Goal: Information Seeking & Learning: Learn about a topic

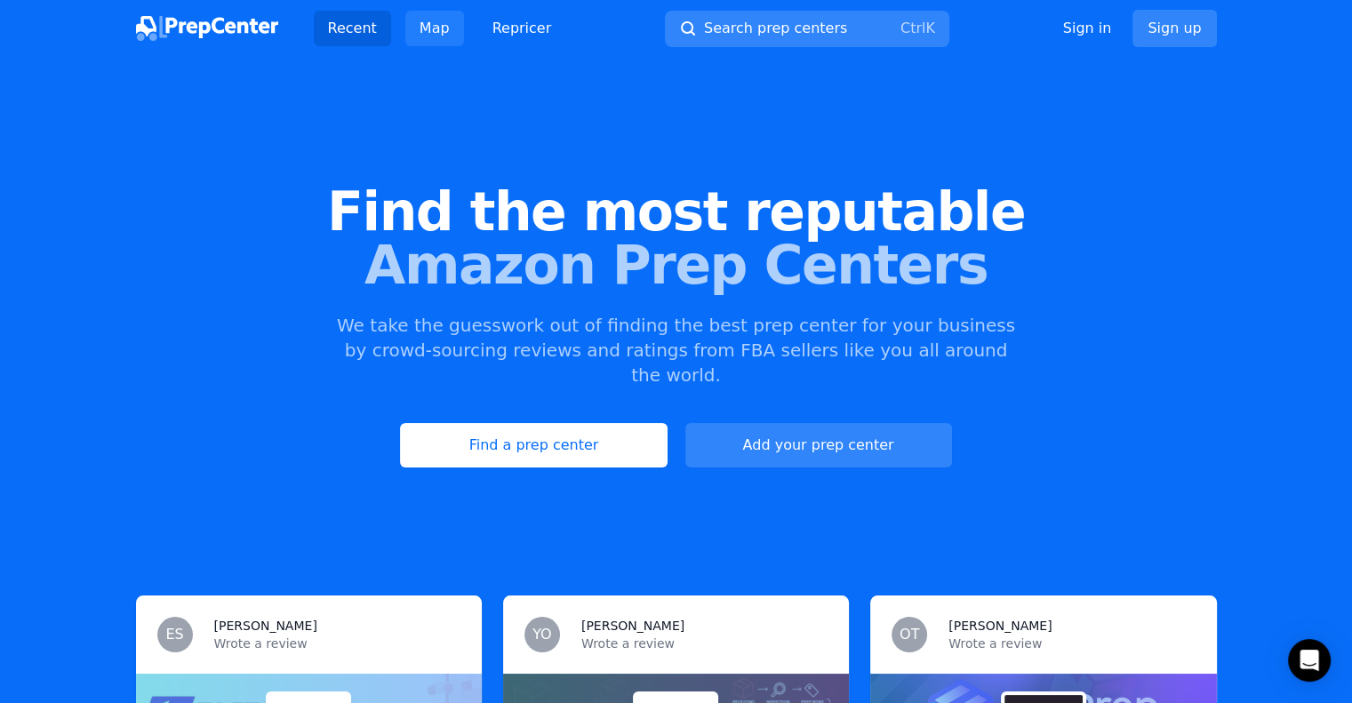
click at [433, 31] on link "Map" at bounding box center [434, 29] width 59 height 36
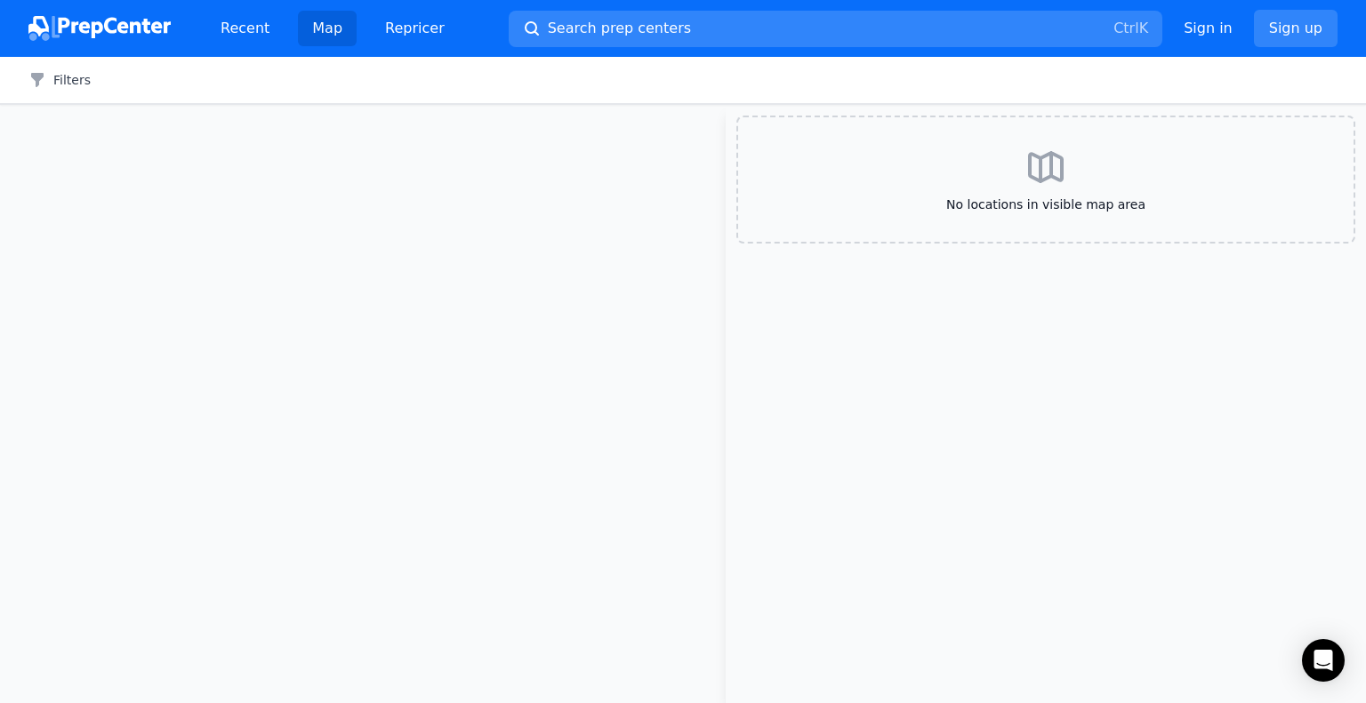
click at [1082, 204] on span "No locations in visible map area" at bounding box center [1045, 205] width 558 height 18
drag, startPoint x: 431, startPoint y: 262, endPoint x: 541, endPoint y: 341, distance: 135.0
click at [431, 265] on div at bounding box center [363, 404] width 726 height 598
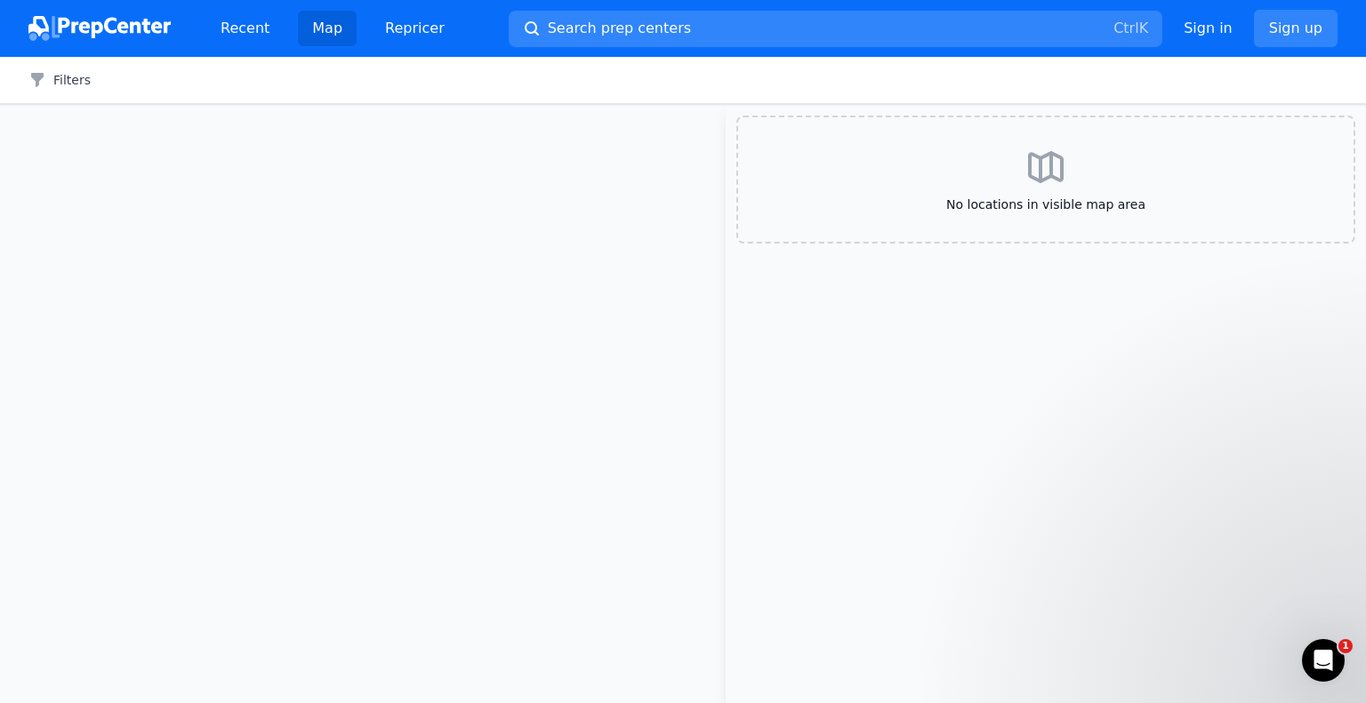
drag, startPoint x: 828, startPoint y: 446, endPoint x: 861, endPoint y: 447, distance: 32.9
click at [829, 446] on aside "No locations in visible map area" at bounding box center [1046, 404] width 640 height 598
drag, startPoint x: 1006, startPoint y: 442, endPoint x: 910, endPoint y: 266, distance: 200.5
click at [1004, 419] on aside "No locations in visible map area" at bounding box center [1046, 404] width 640 height 598
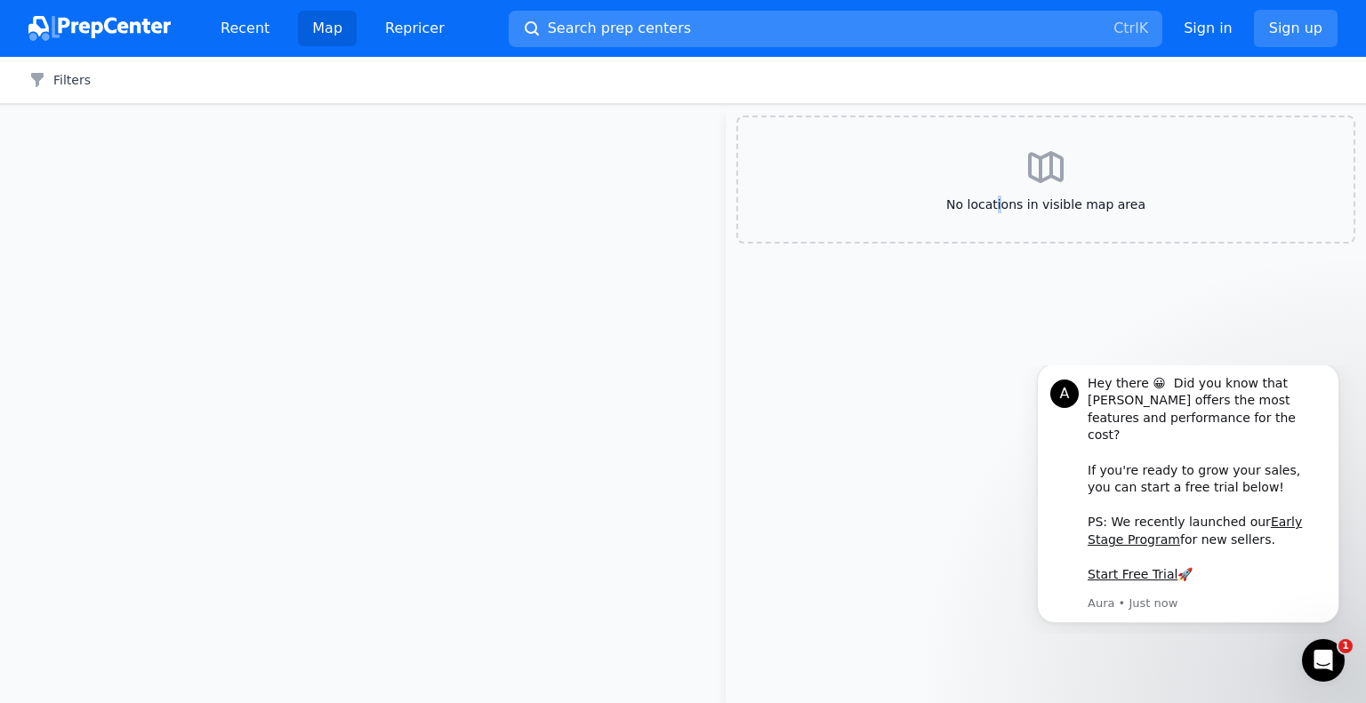
click at [843, 42] on button "Search prep centers Ctrl K" at bounding box center [836, 29] width 654 height 36
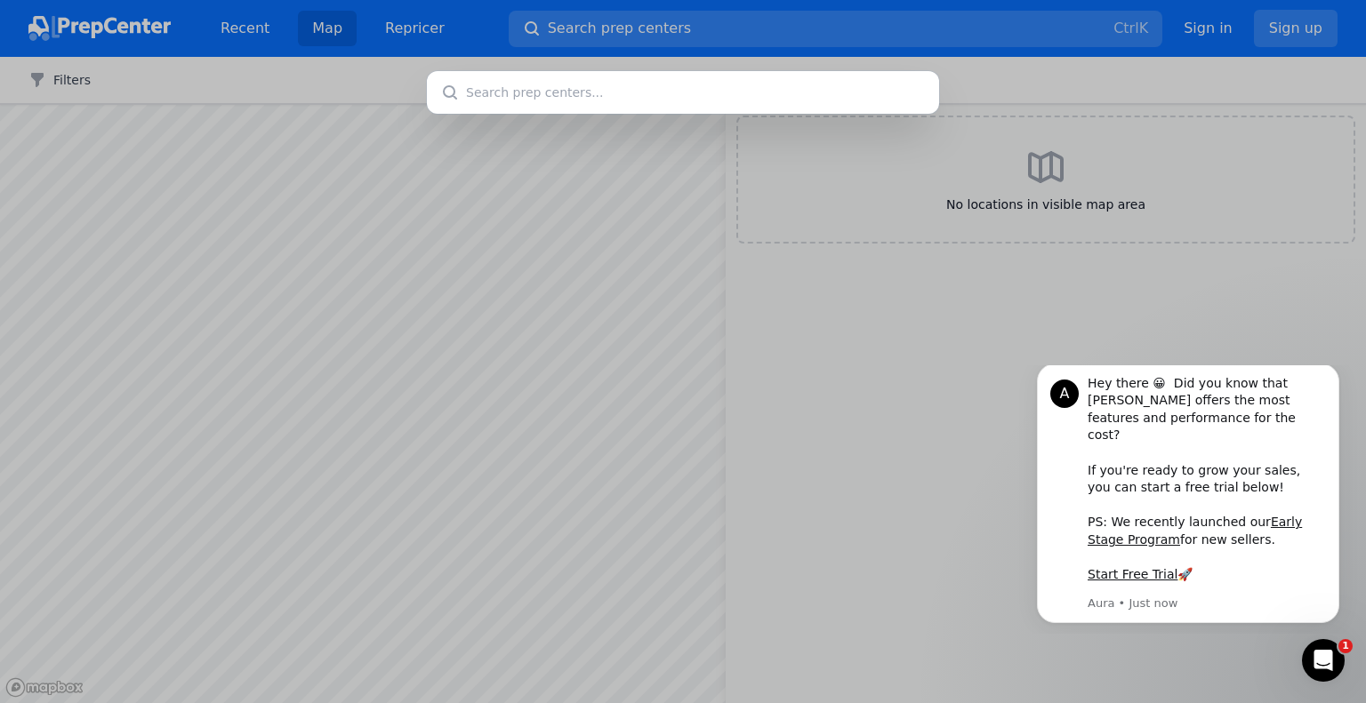
click at [1180, 316] on div at bounding box center [683, 351] width 1366 height 703
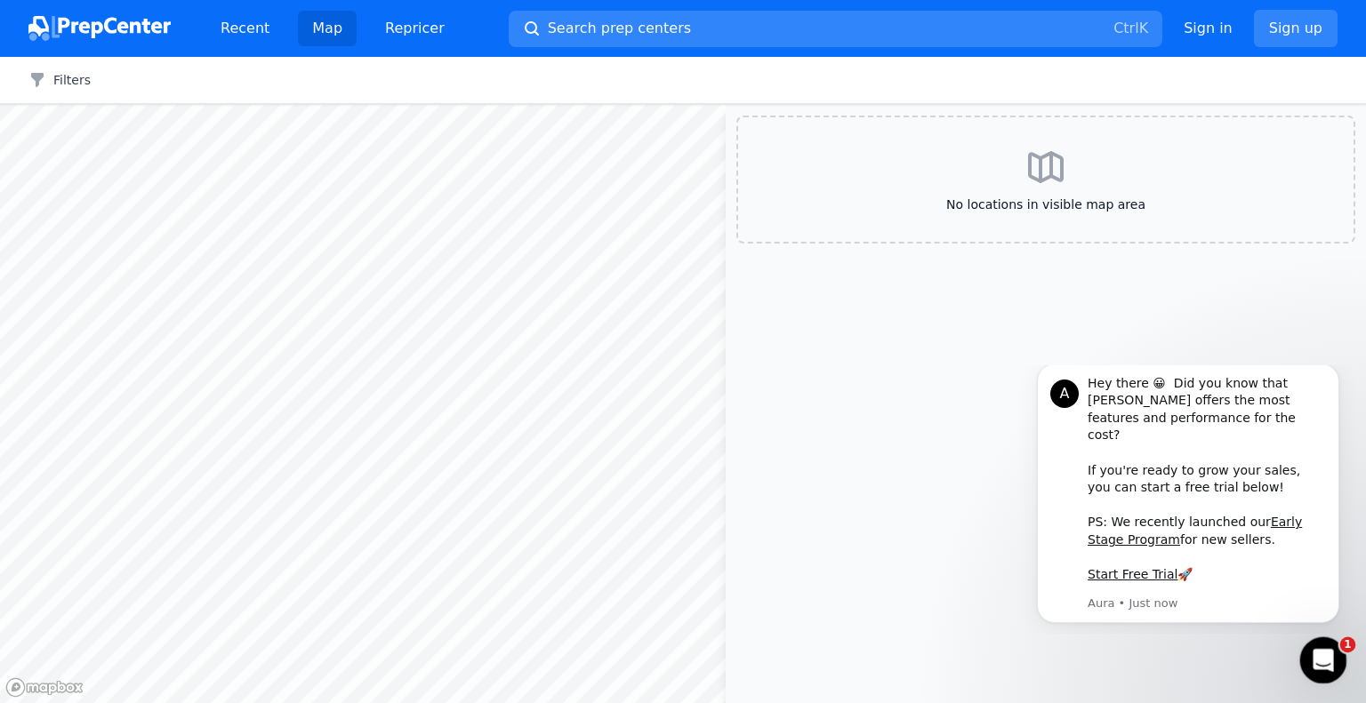
click at [1327, 669] on div "Open Intercom Messenger" at bounding box center [1320, 658] width 59 height 59
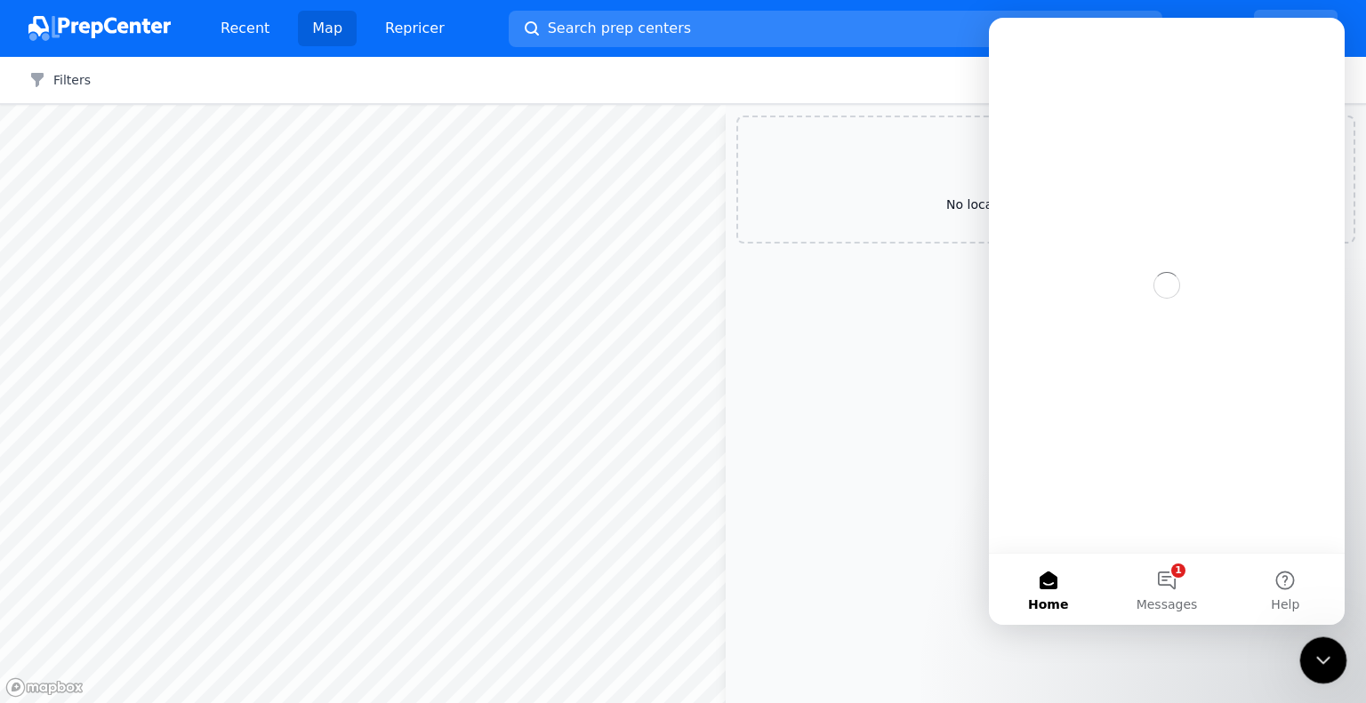
click at [1325, 662] on icon "Close Intercom Messenger" at bounding box center [1320, 657] width 21 height 21
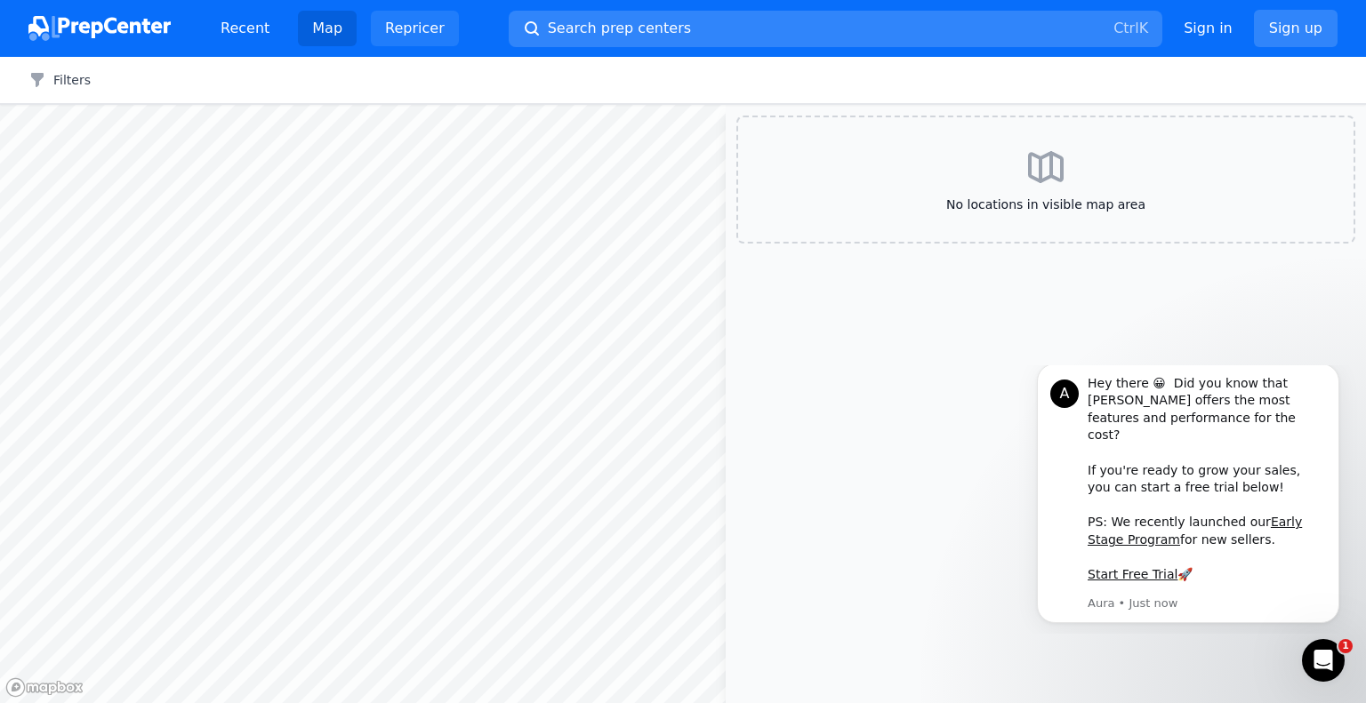
click at [422, 28] on link "Repricer" at bounding box center [415, 29] width 88 height 36
click at [263, 24] on link "Recent" at bounding box center [244, 29] width 77 height 36
click at [241, 36] on link "Recent" at bounding box center [244, 29] width 77 height 36
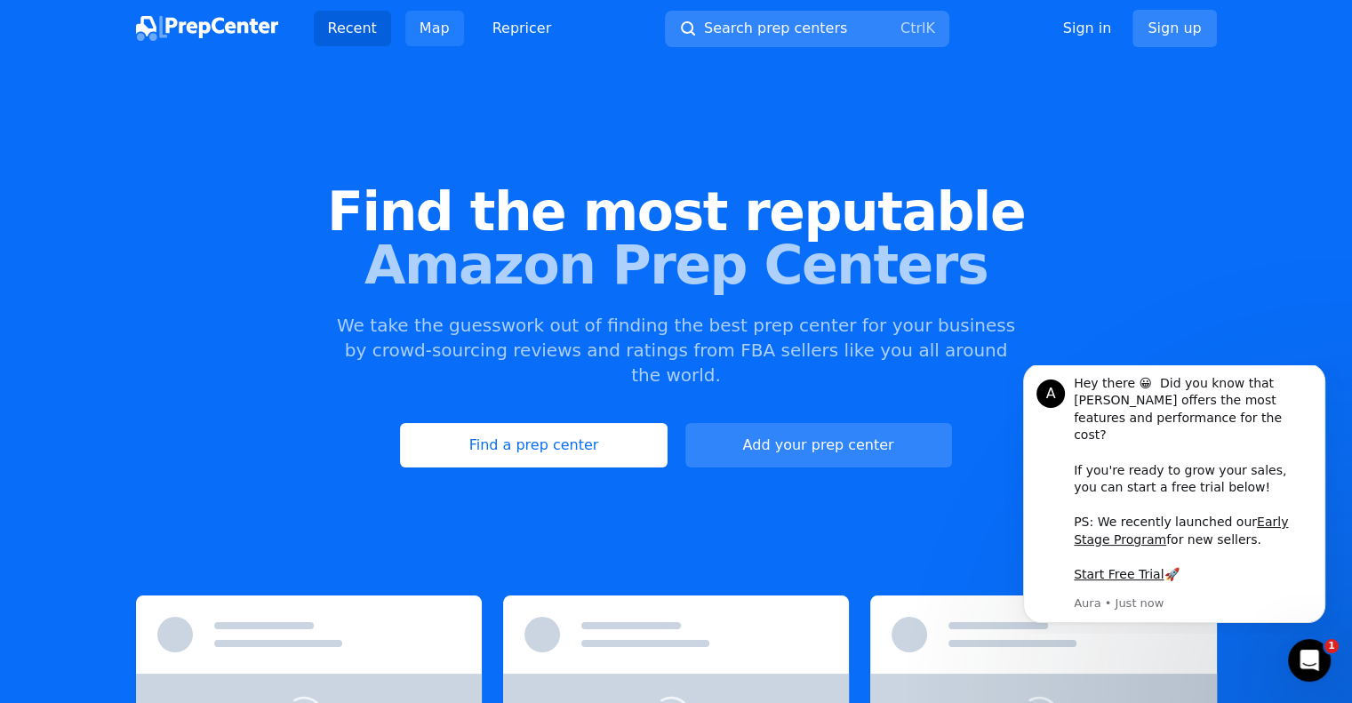
click at [409, 36] on link "Map" at bounding box center [434, 29] width 59 height 36
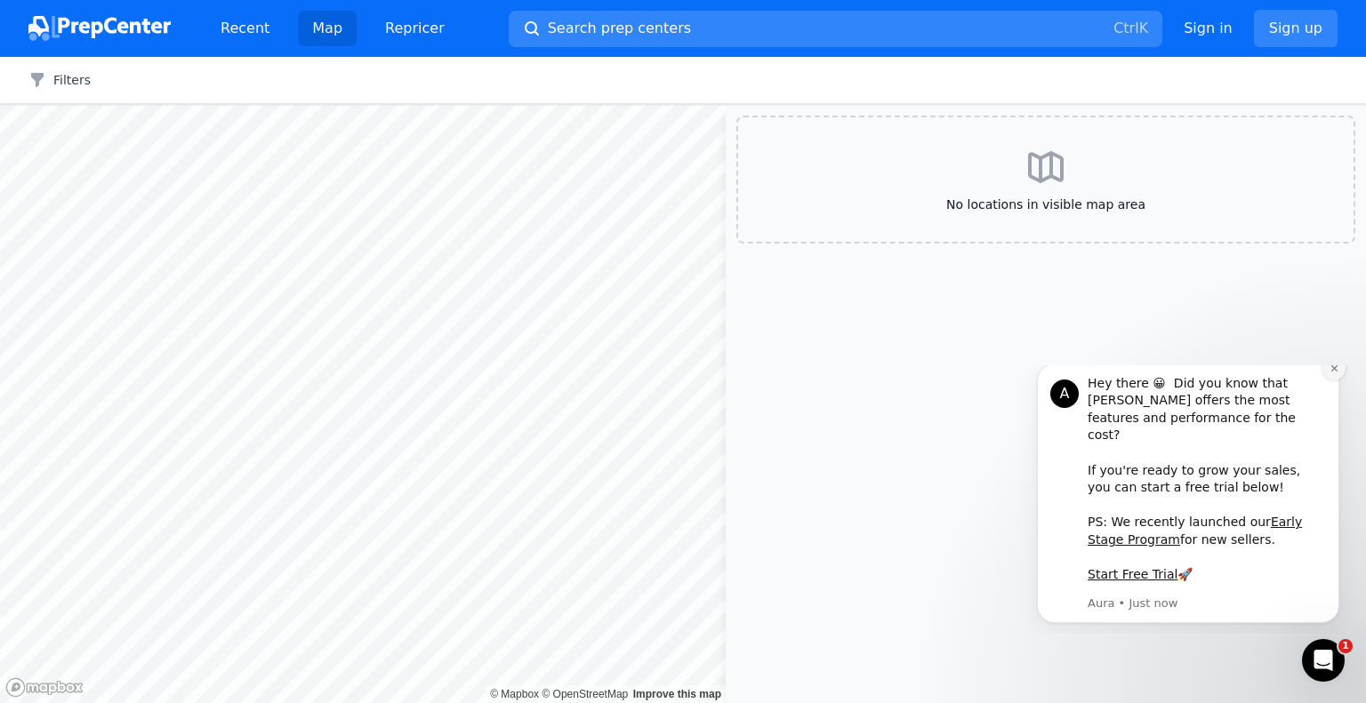
click at [1335, 373] on icon "Dismiss notification" at bounding box center [1334, 369] width 10 height 10
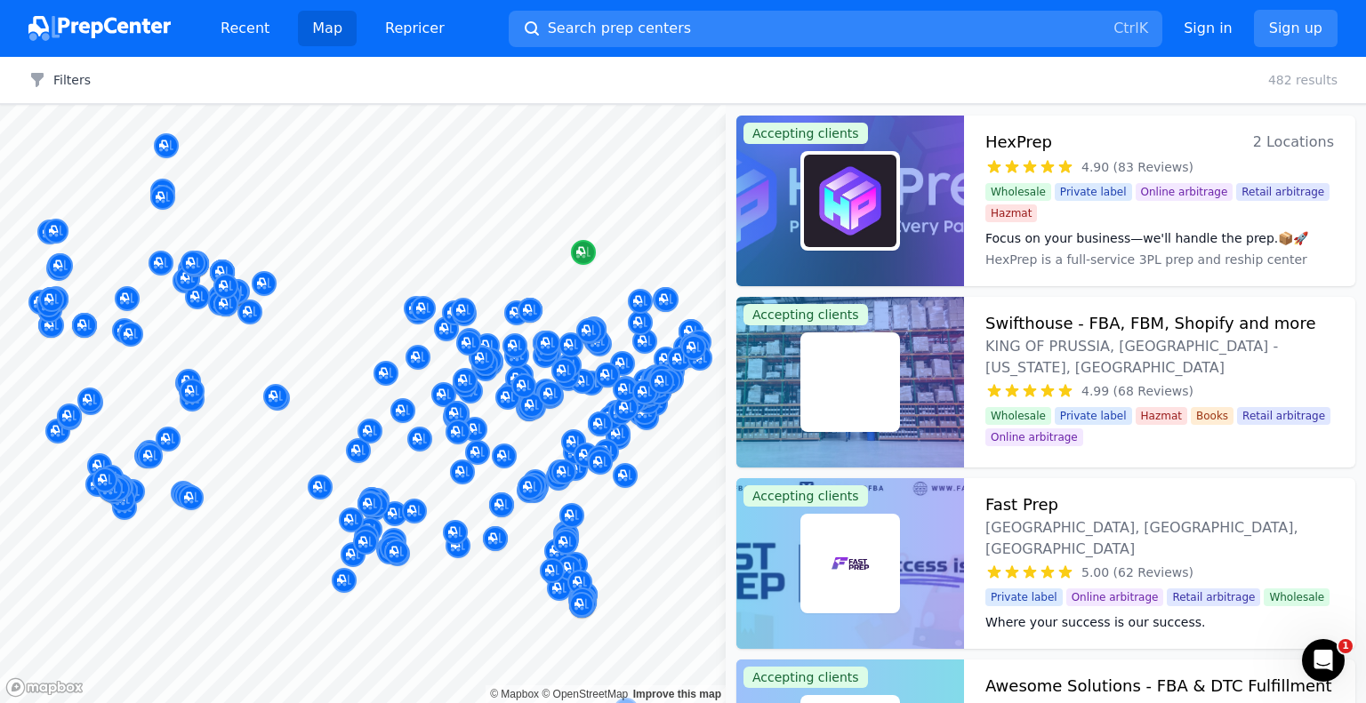
click at [585, 257] on icon "Map marker" at bounding box center [583, 253] width 14 height 18
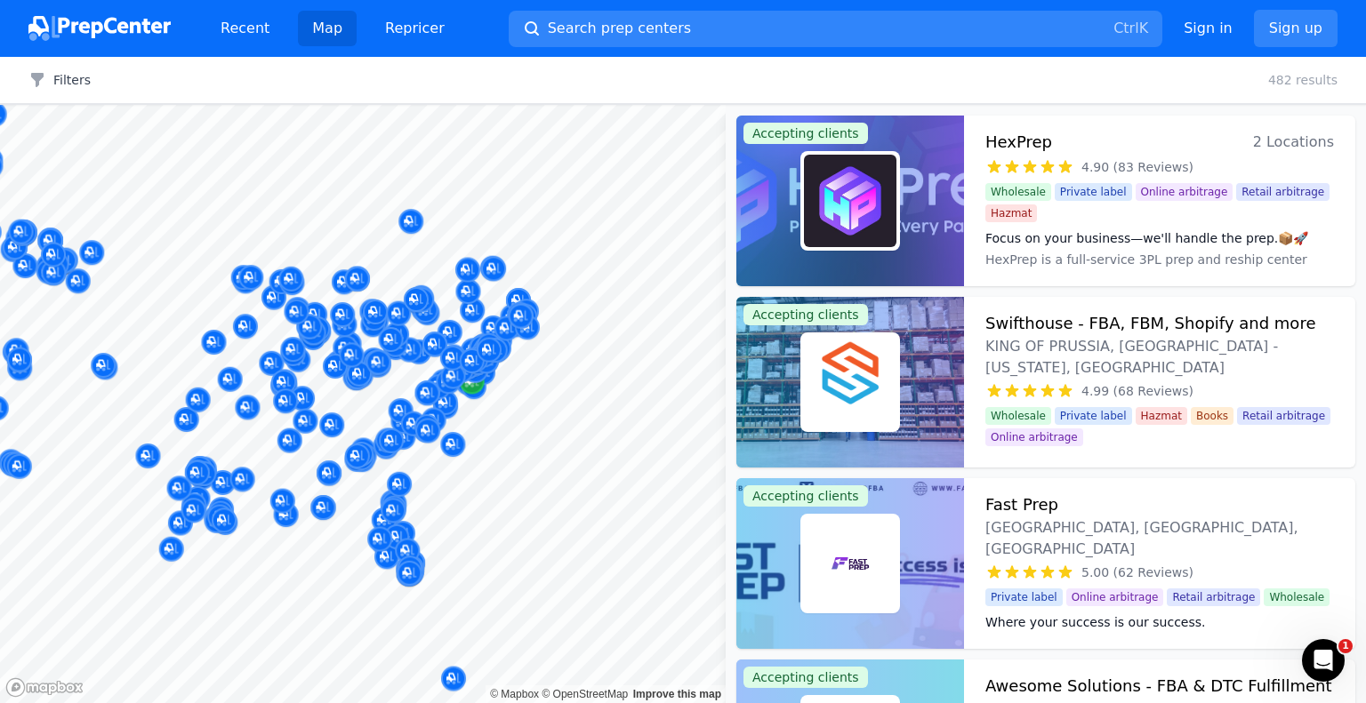
click at [476, 105] on div at bounding box center [363, 105] width 726 height 0
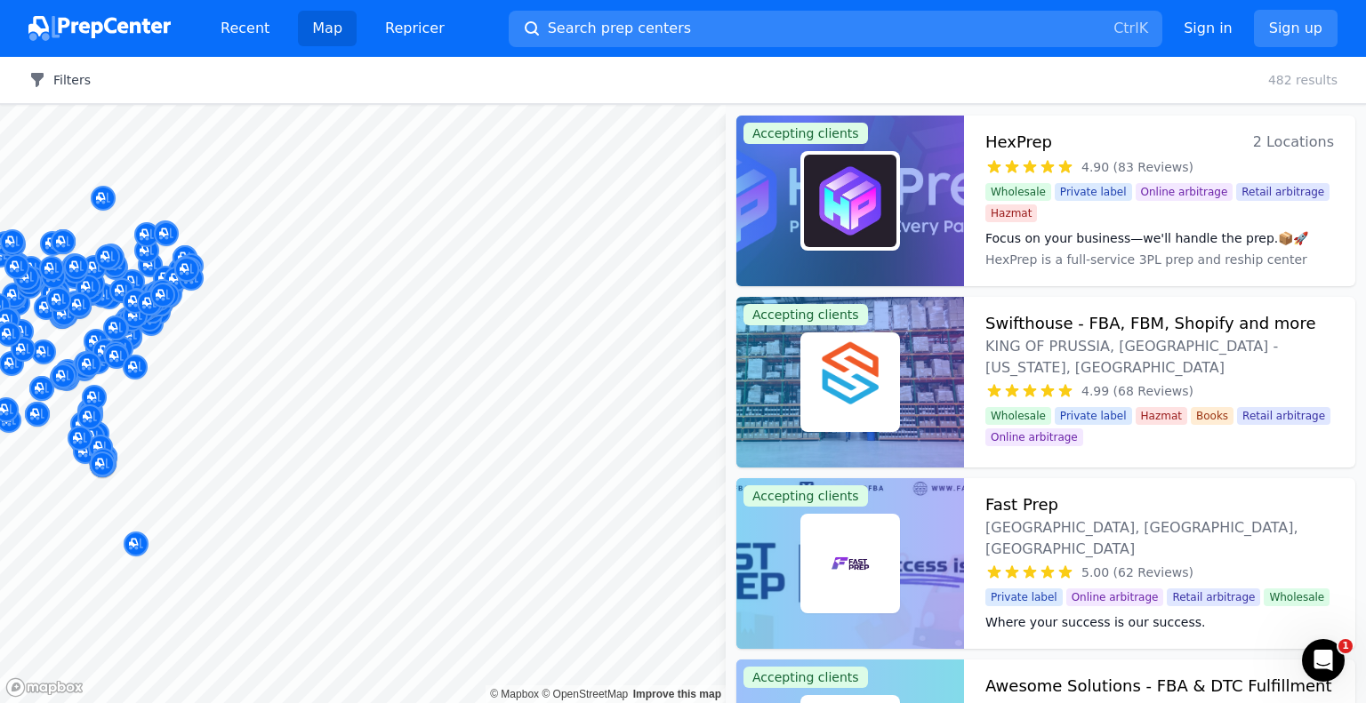
click at [62, 85] on button "Filters" at bounding box center [59, 80] width 62 height 18
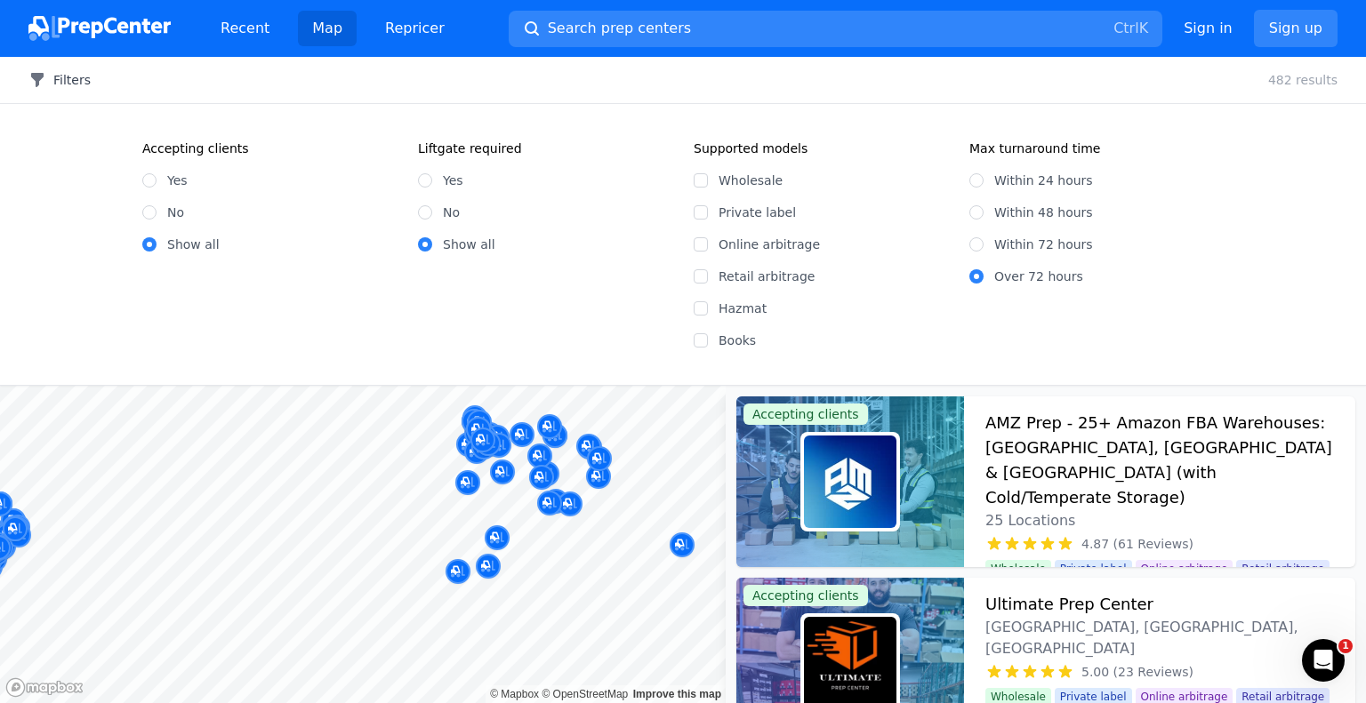
click at [67, 81] on button "Filters" at bounding box center [59, 80] width 62 height 18
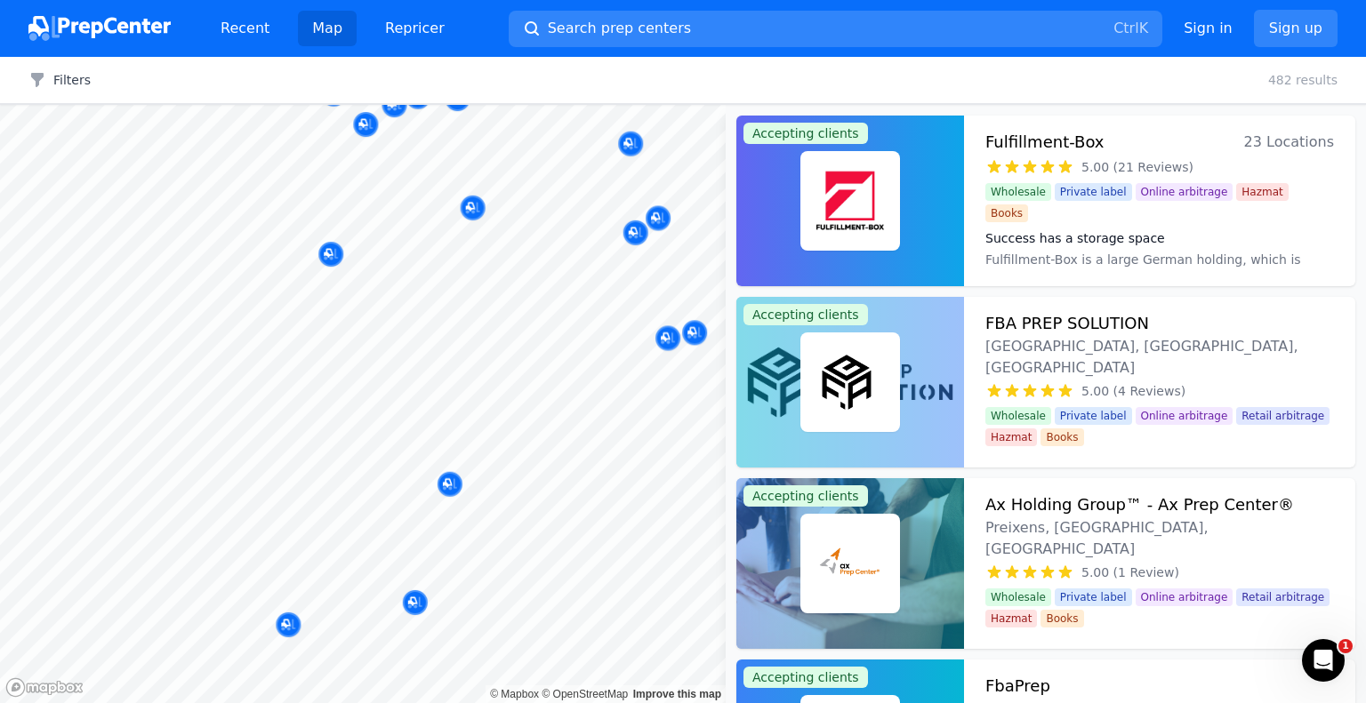
click at [568, 277] on body "Recent Map Repricer Search prep centers Ctrl K Open main menu Sign in Sign up F…" at bounding box center [683, 351] width 1366 height 703
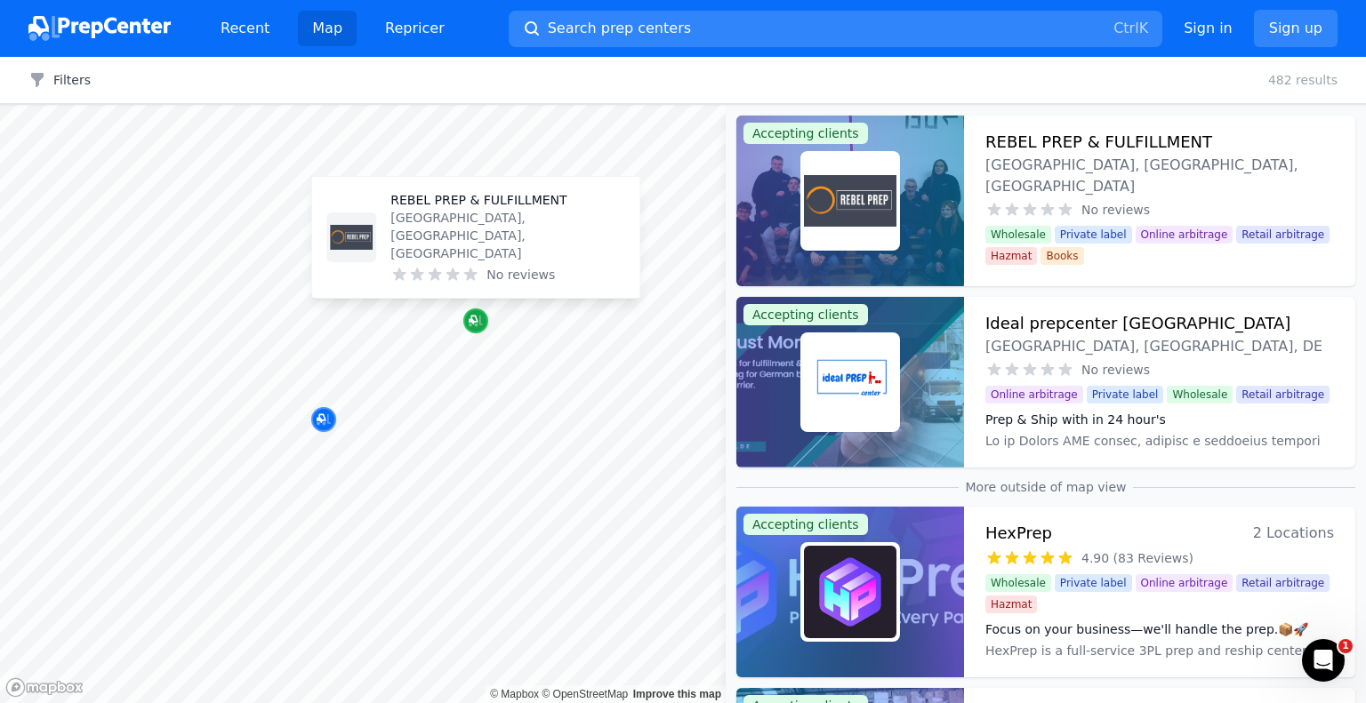
click at [482, 324] on icon "Map marker" at bounding box center [476, 322] width 14 height 12
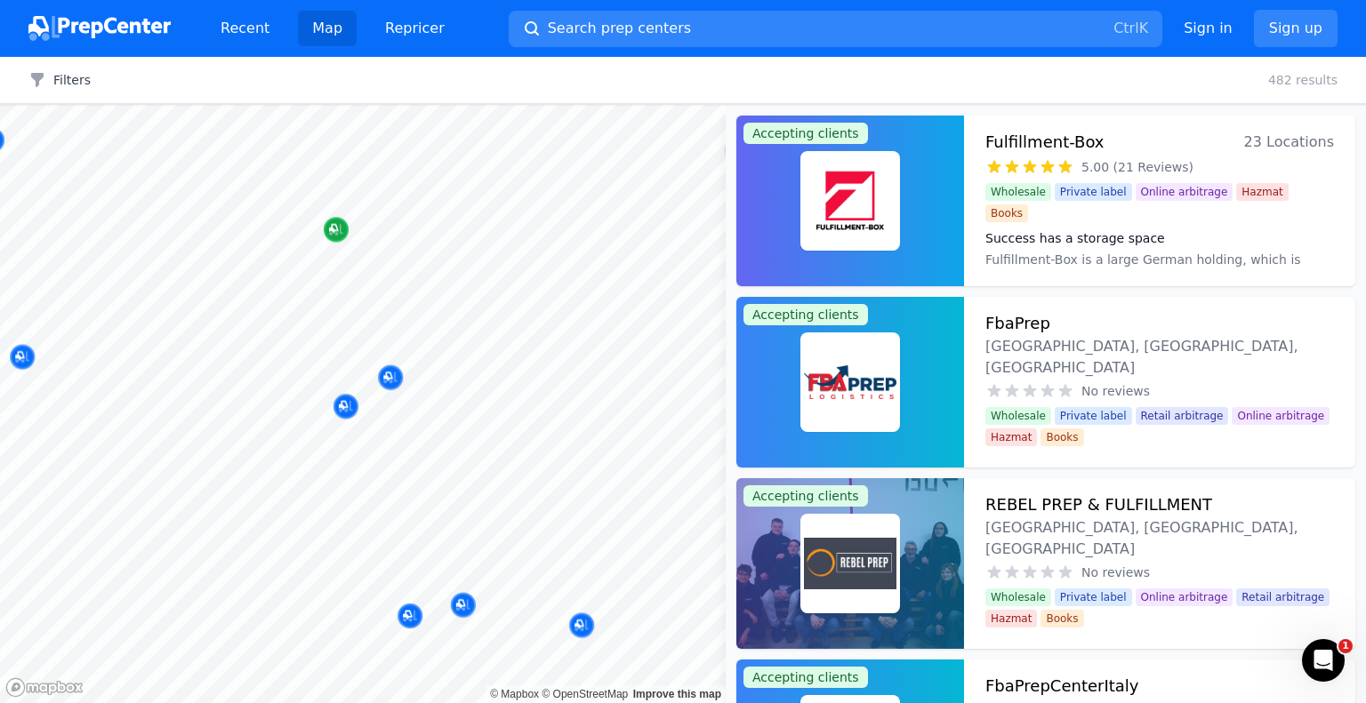
click at [456, 291] on body "Recent Map Repricer Search prep centers Ctrl K Open main menu Sign in Sign up F…" at bounding box center [683, 351] width 1366 height 703
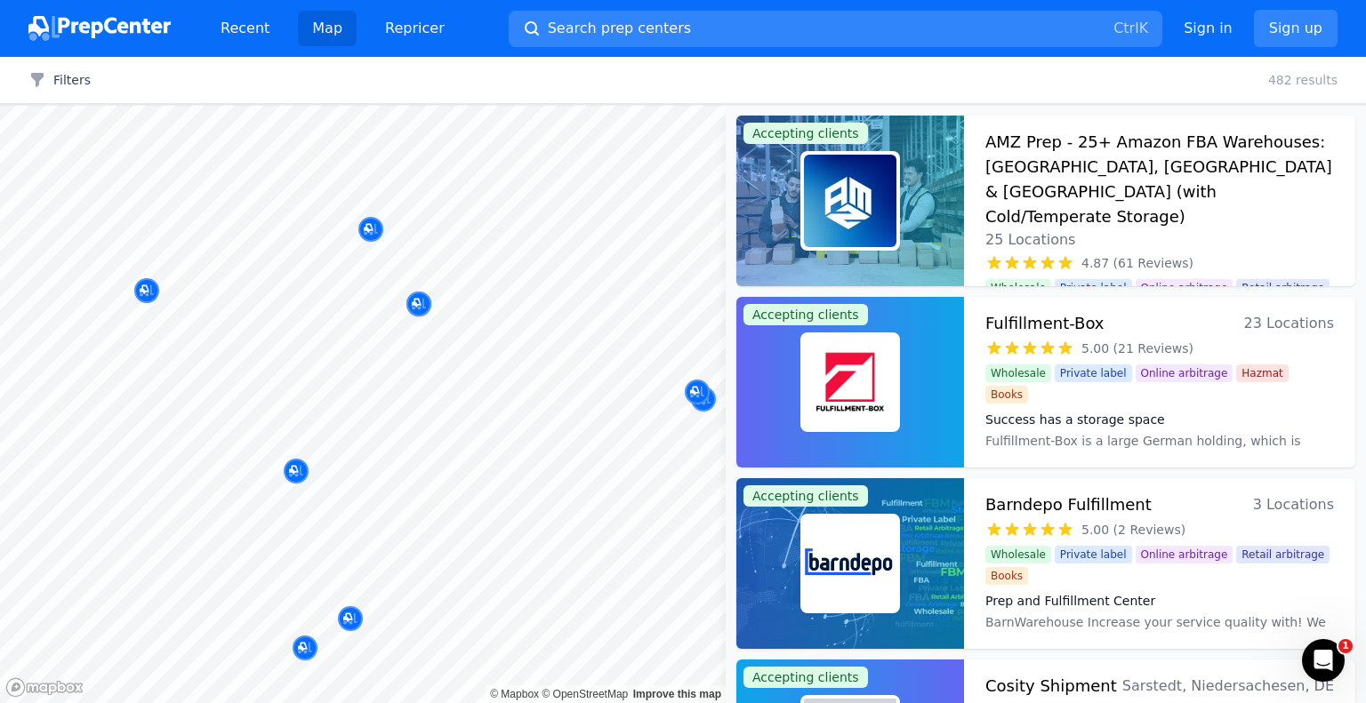
drag, startPoint x: 513, startPoint y: 231, endPoint x: 516, endPoint y: 259, distance: 27.7
click at [516, 259] on body "Recent Map Repricer Search prep centers Ctrl K Open main menu Sign in Sign up F…" at bounding box center [683, 351] width 1366 height 703
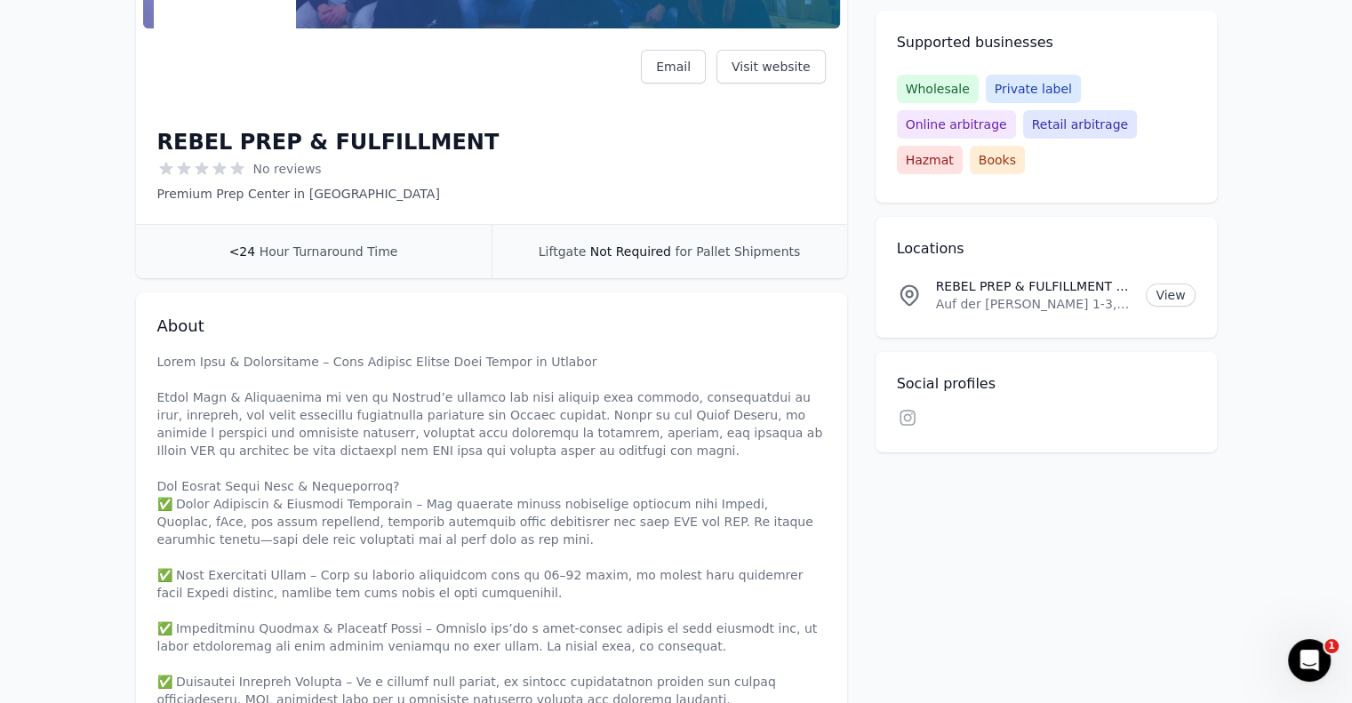
scroll to position [178, 0]
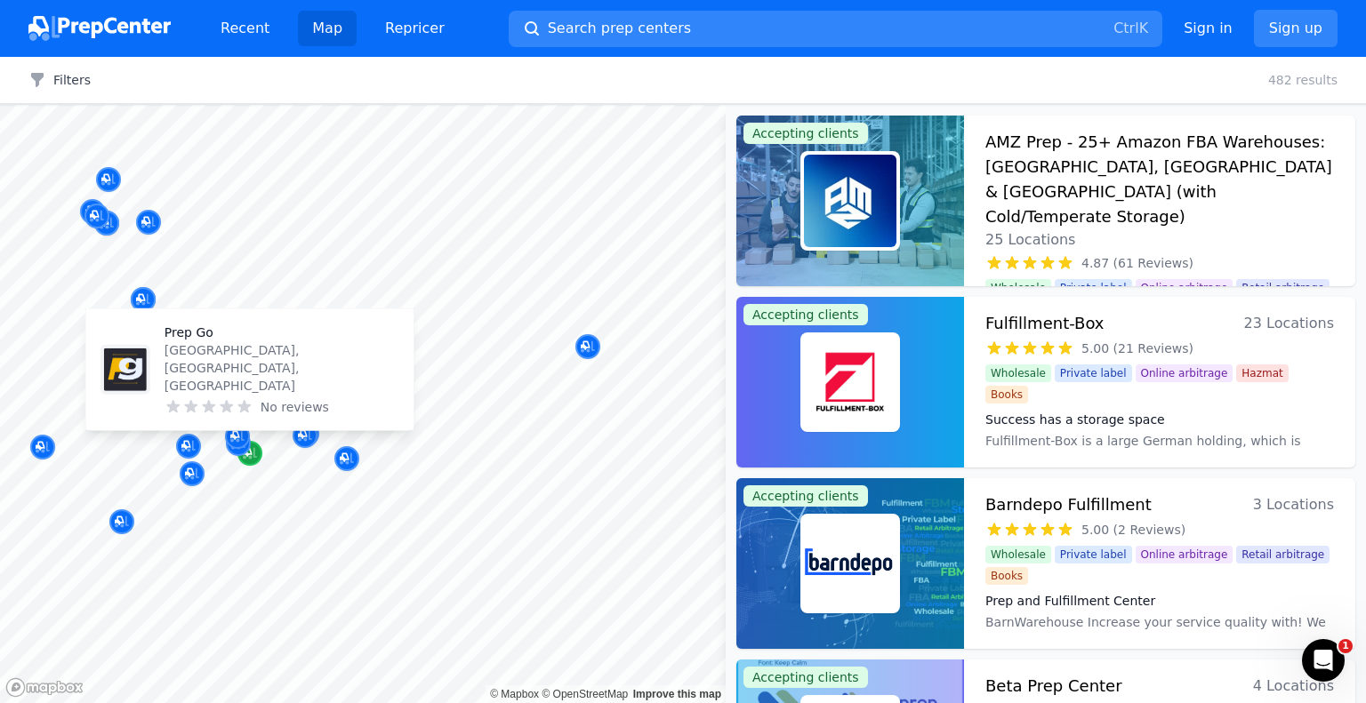
click at [254, 462] on div "Map marker" at bounding box center [249, 453] width 25 height 25
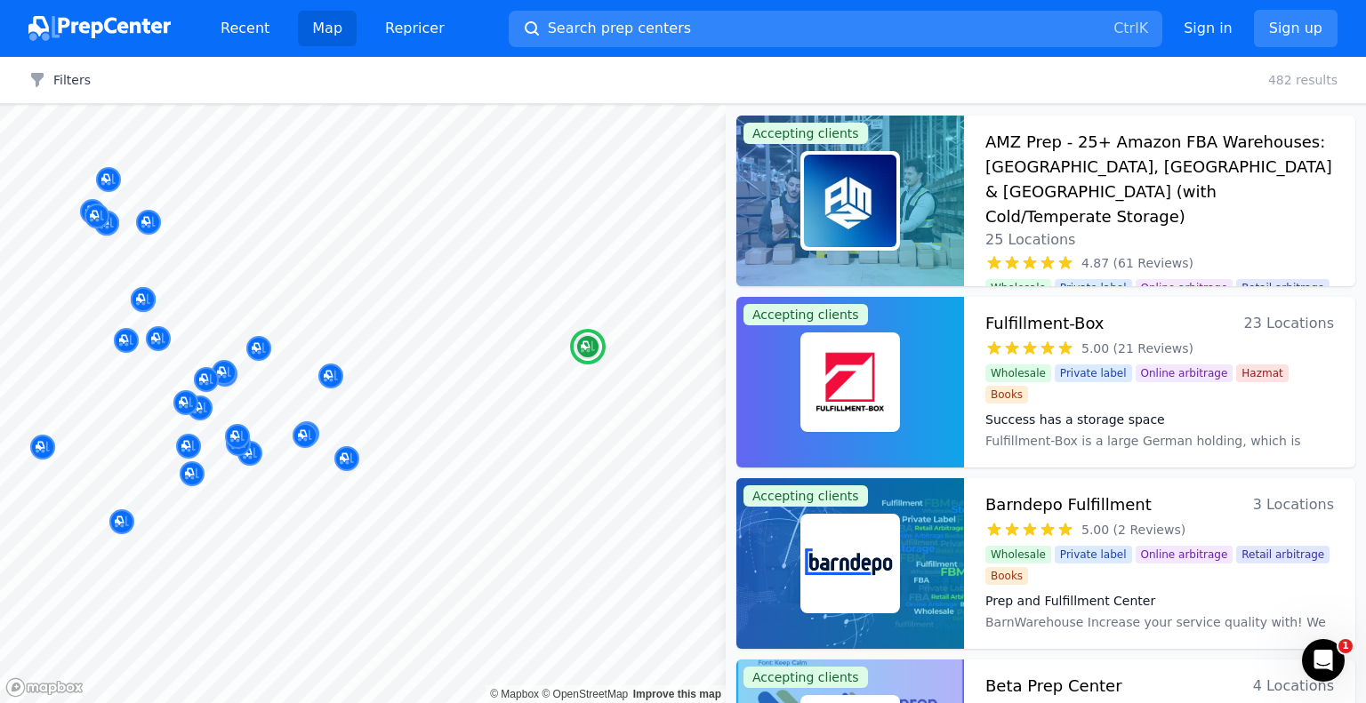
click at [1106, 139] on h3 "AMZ Prep - 25+ Amazon FBA Warehouses: [GEOGRAPHIC_DATA], [GEOGRAPHIC_DATA] & [G…" at bounding box center [1159, 180] width 349 height 100
